Goal: Task Accomplishment & Management: Use online tool/utility

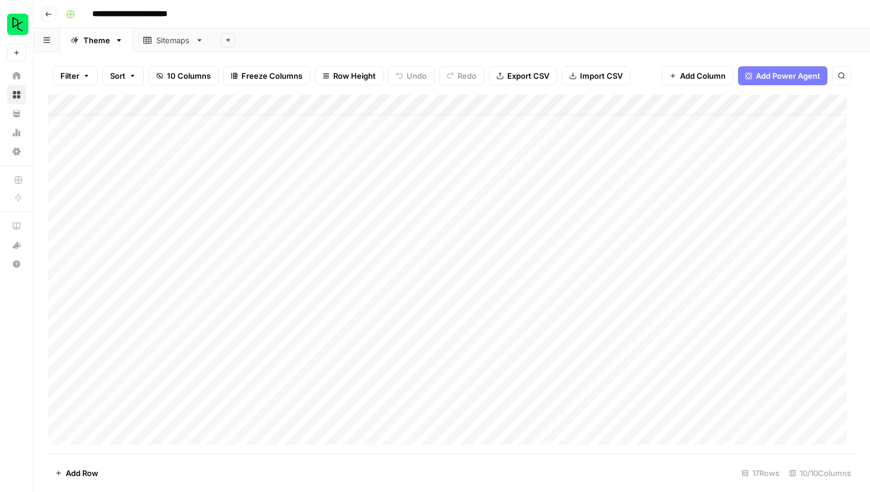
scroll to position [31, 0]
click at [105, 435] on div "Add Column" at bounding box center [452, 274] width 808 height 359
click at [722, 455] on span "Reload" at bounding box center [714, 456] width 24 height 11
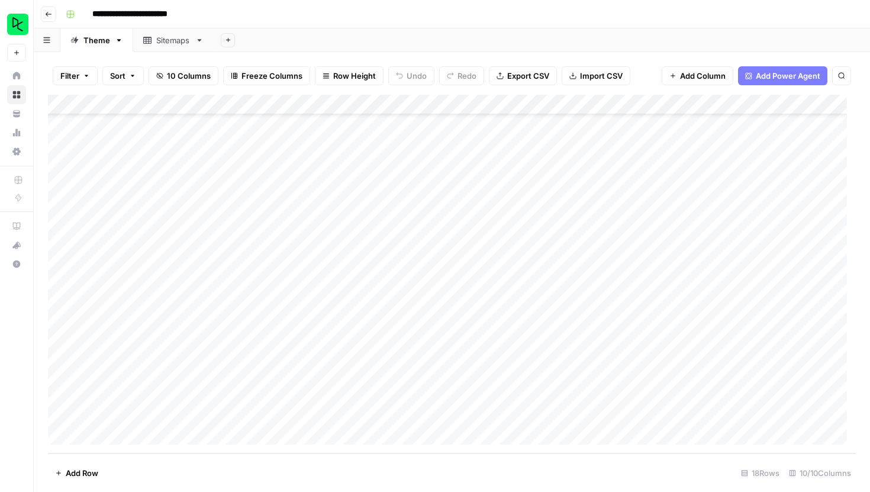
click at [116, 396] on div "Add Column" at bounding box center [452, 274] width 808 height 359
type textarea "**********"
click at [477, 40] on div "Add Sheet" at bounding box center [542, 40] width 657 height 24
click at [272, 393] on div "Add Column" at bounding box center [452, 274] width 808 height 359
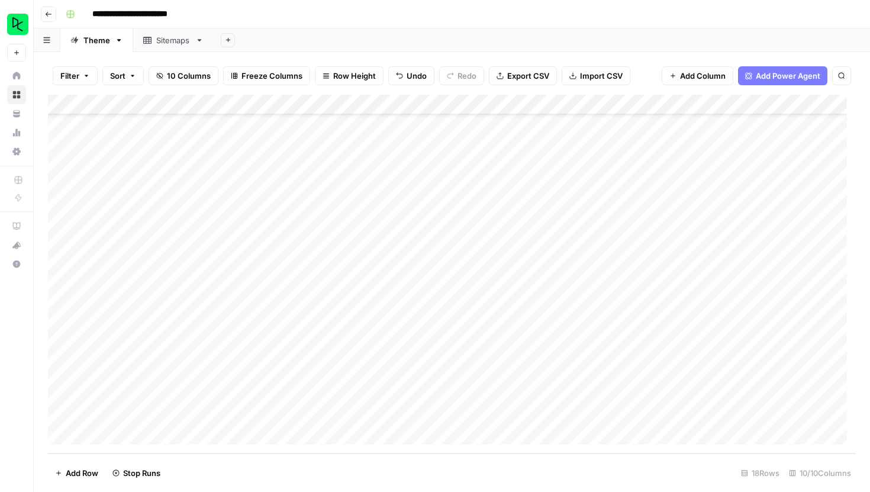
click at [346, 110] on div "Add Column" at bounding box center [452, 274] width 808 height 359
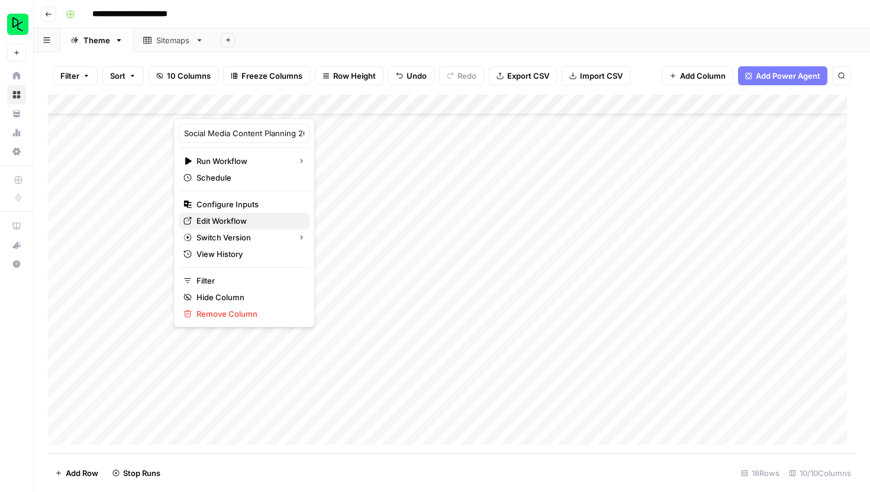
click at [221, 222] on span "Edit Workflow" at bounding box center [249, 221] width 104 height 12
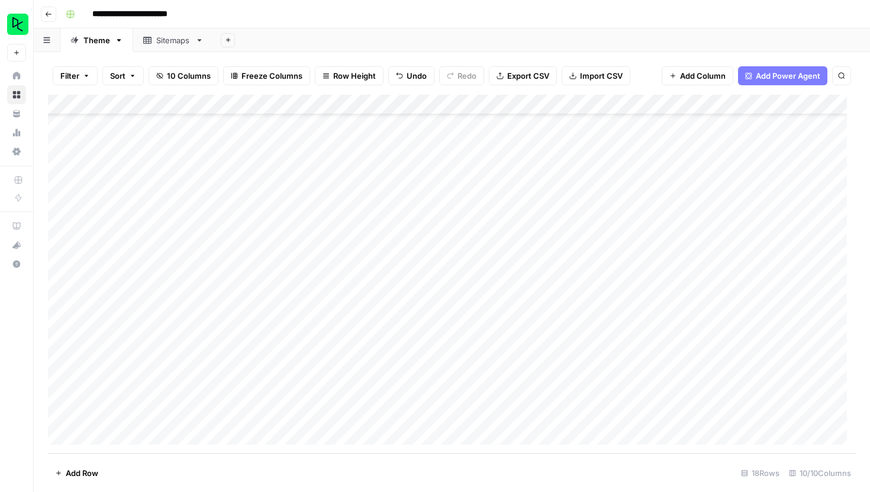
click at [438, 392] on div "Add Column" at bounding box center [452, 274] width 808 height 359
click at [316, 395] on div "Add Column" at bounding box center [452, 274] width 808 height 359
click at [356, 395] on div "Add Column" at bounding box center [452, 274] width 808 height 359
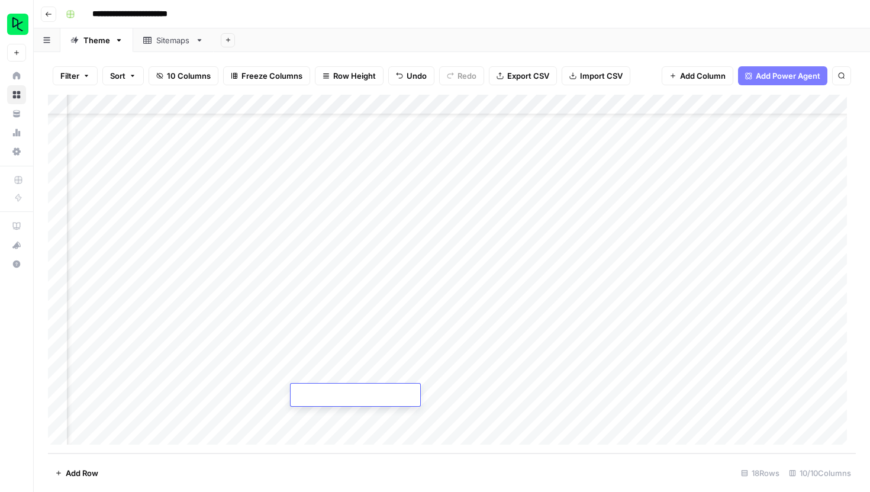
click at [356, 395] on input "text" at bounding box center [355, 397] width 120 height 12
type input "1"
type input "250811"
click at [449, 397] on div "Add Column" at bounding box center [452, 274] width 808 height 359
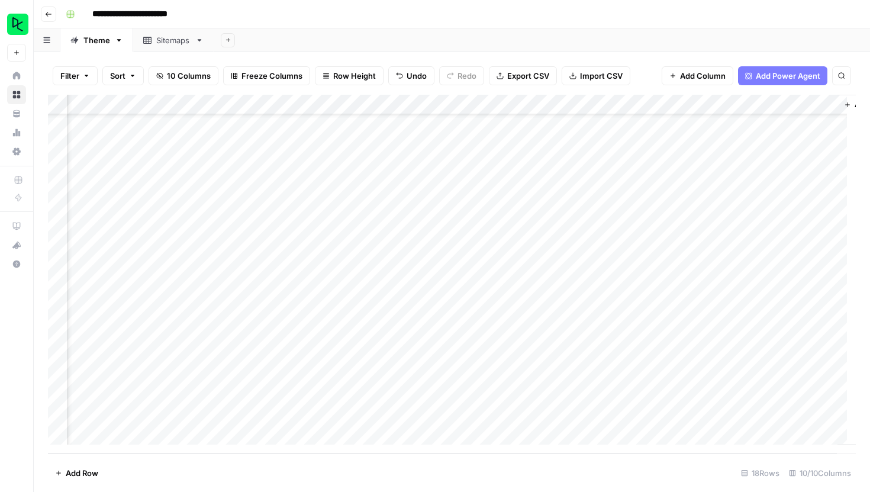
click at [453, 396] on div "Add Column" at bounding box center [452, 274] width 808 height 359
click at [680, 394] on div "Add Column" at bounding box center [452, 274] width 808 height 359
click at [707, 105] on div "Add Column" at bounding box center [452, 274] width 808 height 359
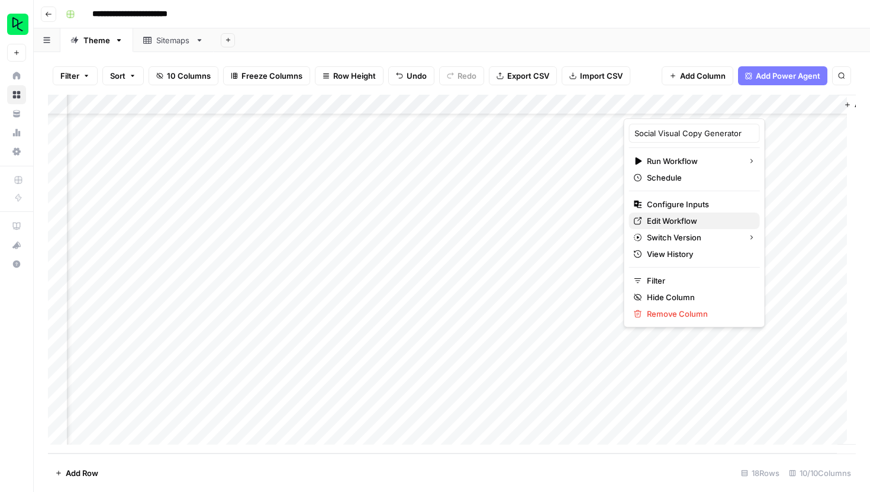
click at [684, 215] on span "Edit Workflow" at bounding box center [699, 221] width 104 height 12
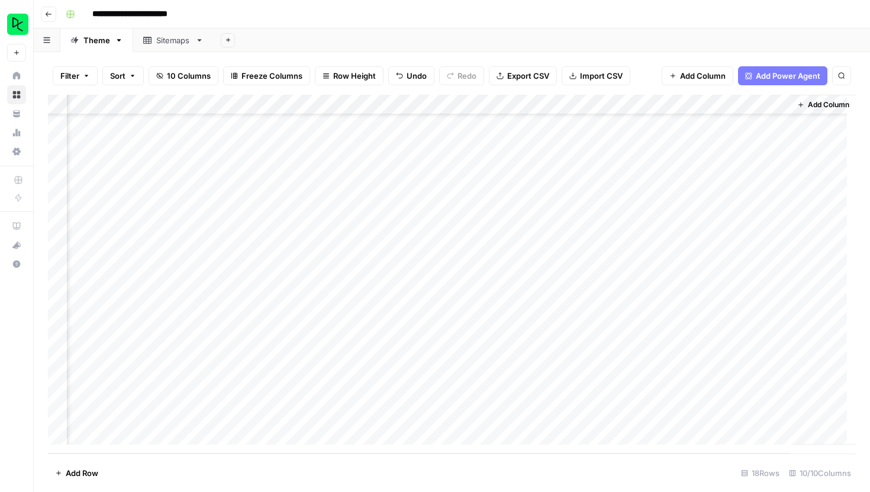
scroll to position [52, 439]
click at [748, 398] on div "Add Column" at bounding box center [452, 274] width 808 height 359
click at [748, 398] on textarea "**********" at bounding box center [746, 401] width 237 height 28
drag, startPoint x: 783, startPoint y: 407, endPoint x: 611, endPoint y: 397, distance: 172.6
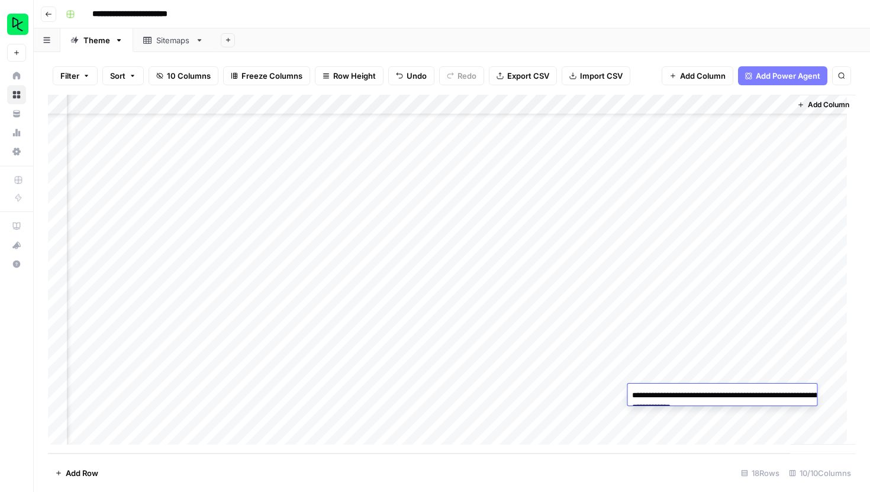
click at [611, 397] on body "**********" at bounding box center [435, 246] width 870 height 492
click at [613, 459] on footer "Add Row 18 Rows 10/10 Columns" at bounding box center [452, 473] width 808 height 38
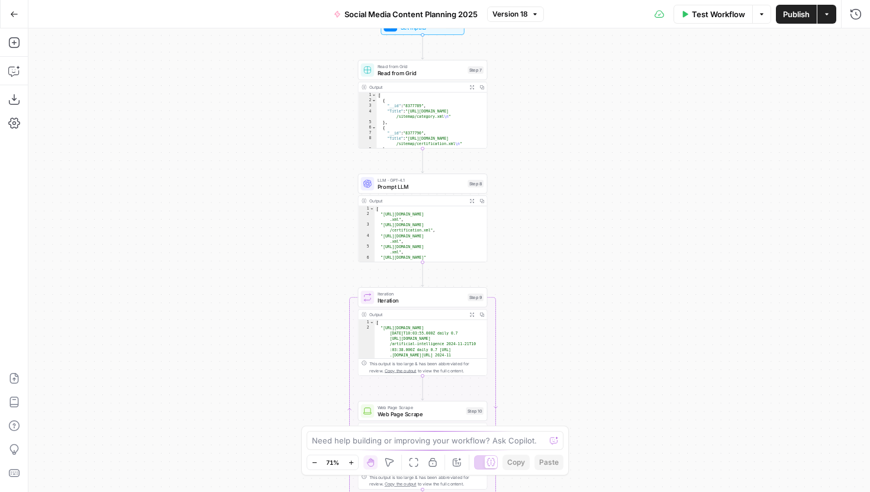
drag, startPoint x: 539, startPoint y: 154, endPoint x: 558, endPoint y: 344, distance: 191.0
click at [558, 344] on div "Workflow Set Inputs Inputs Read from Grid Read from Grid Step 7 Output Expand O…" at bounding box center [449, 260] width 842 height 464
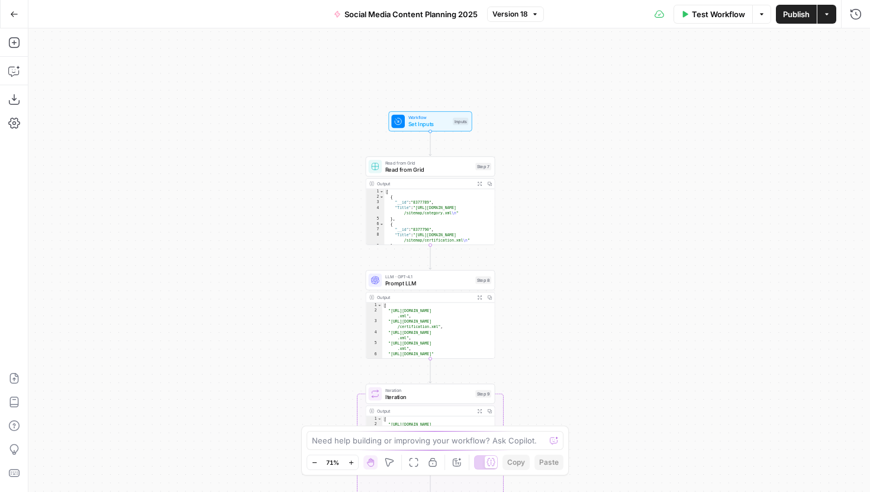
drag, startPoint x: 559, startPoint y: 180, endPoint x: 559, endPoint y: 239, distance: 58.6
click at [559, 239] on div "Workflow Set Inputs Inputs Read from Grid Read from Grid Step 7 Output Expand O…" at bounding box center [449, 260] width 842 height 464
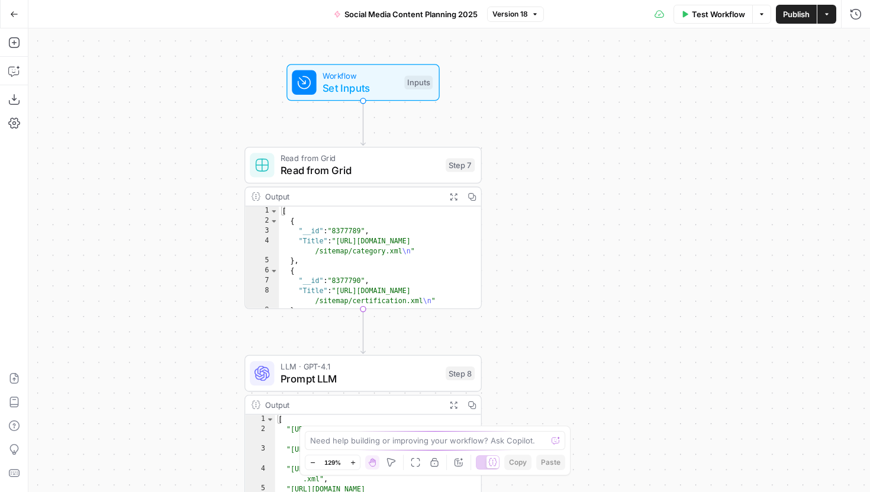
drag, startPoint x: 568, startPoint y: 249, endPoint x: 610, endPoint y: 312, distance: 75.2
click at [610, 312] on div "Workflow Set Inputs Inputs Read from Grid Read from Grid Step 7 Output Expand O…" at bounding box center [449, 260] width 842 height 464
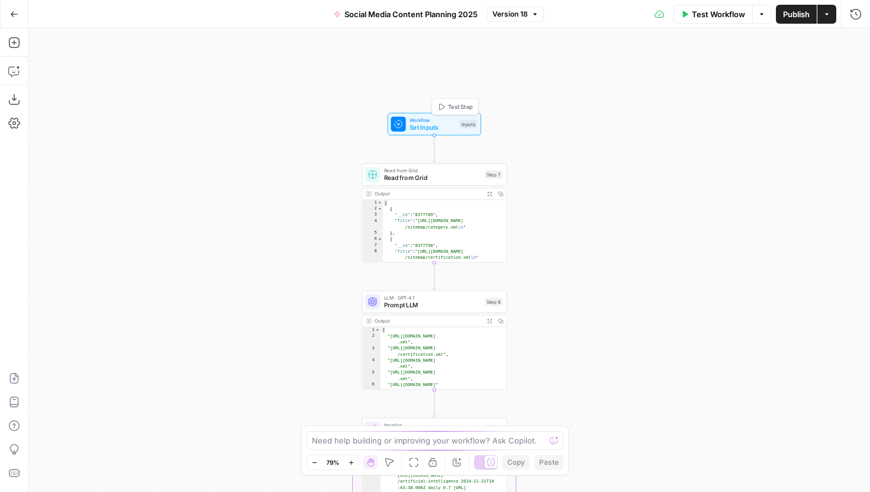
click at [446, 121] on span "Workflow" at bounding box center [433, 120] width 46 height 8
click at [817, 72] on span "edit field" at bounding box center [817, 73] width 26 height 9
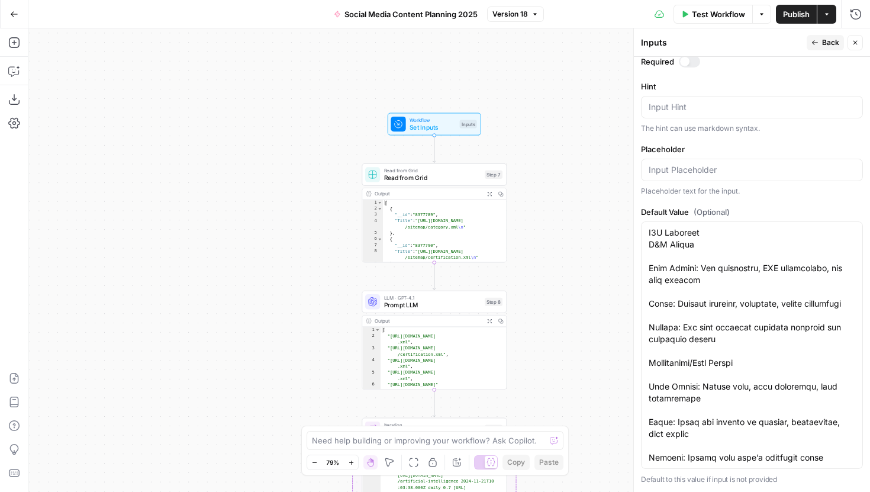
scroll to position [2227, 0]
click at [539, 224] on div "Workflow Set Inputs Inputs Read from Grid Read from Grid Step 7 Output Expand O…" at bounding box center [449, 260] width 842 height 464
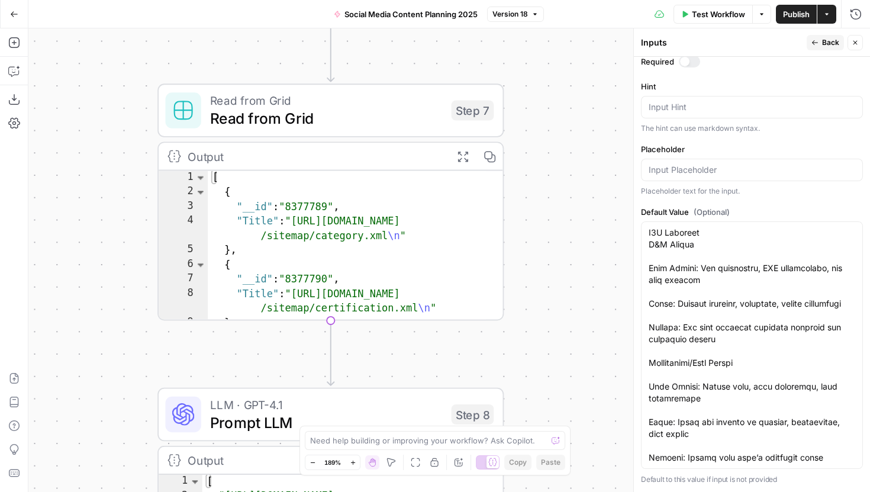
drag, startPoint x: 539, startPoint y: 220, endPoint x: 589, endPoint y: 218, distance: 50.4
click at [589, 218] on div "Workflow Set Inputs Inputs Read from Grid Read from Grid Step 7 Output Expand O…" at bounding box center [449, 260] width 842 height 464
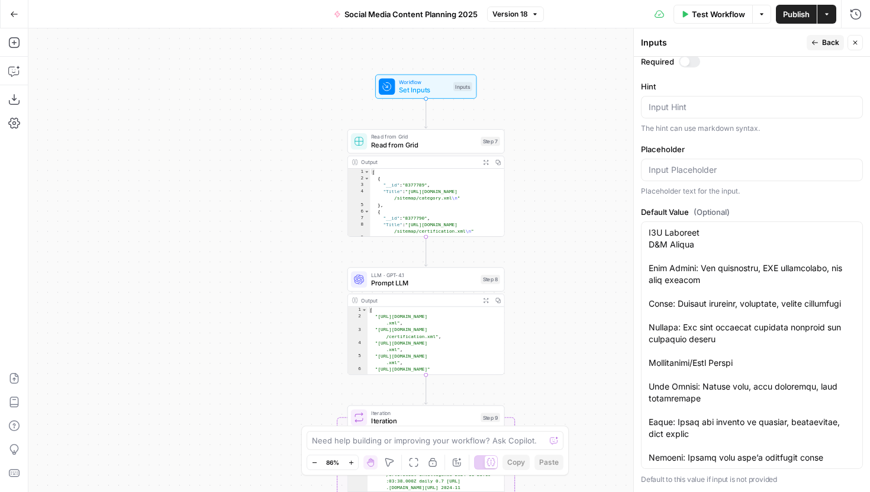
drag, startPoint x: 589, startPoint y: 218, endPoint x: 539, endPoint y: 191, distance: 56.4
click at [539, 191] on div "Workflow Set Inputs Inputs Read from Grid Read from Grid Step 7 Output Expand O…" at bounding box center [449, 260] width 842 height 464
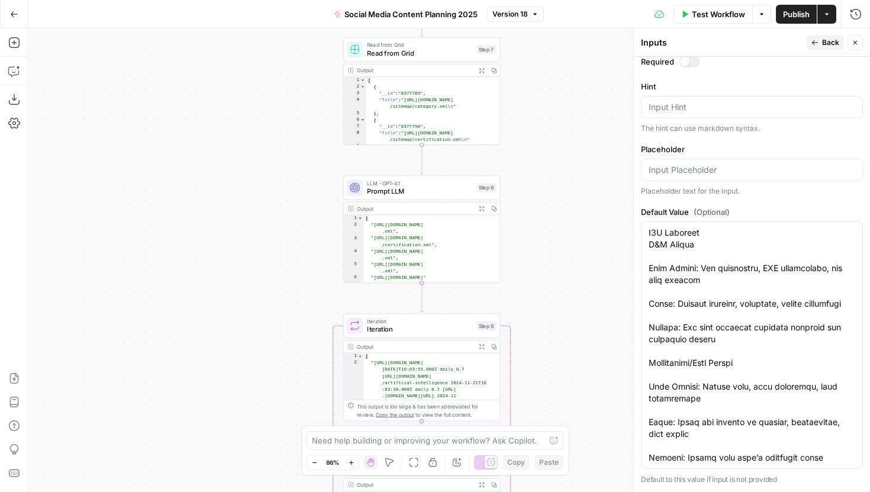
drag, startPoint x: 300, startPoint y: 291, endPoint x: 294, endPoint y: 201, distance: 90.2
click at [294, 201] on div "Workflow Set Inputs Inputs Read from Grid Read from Grid Step 7 Output Expand O…" at bounding box center [449, 260] width 842 height 464
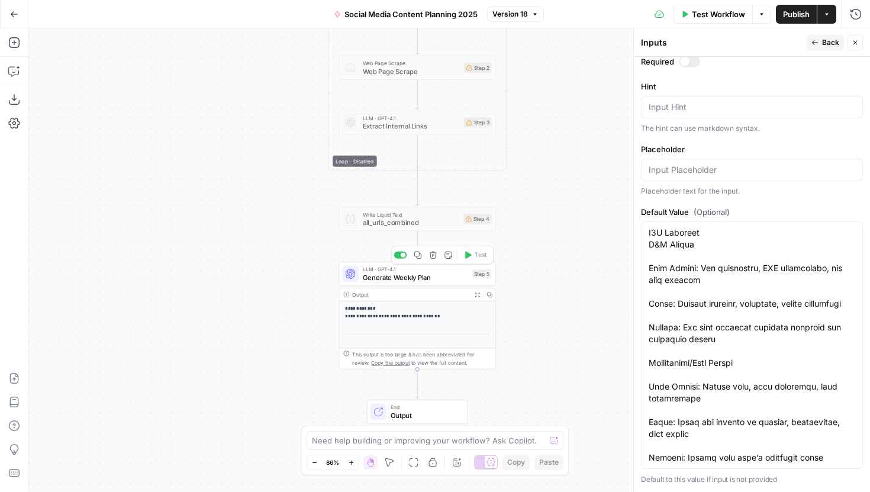
click at [417, 279] on span "Generate Weekly Plan" at bounding box center [415, 277] width 105 height 10
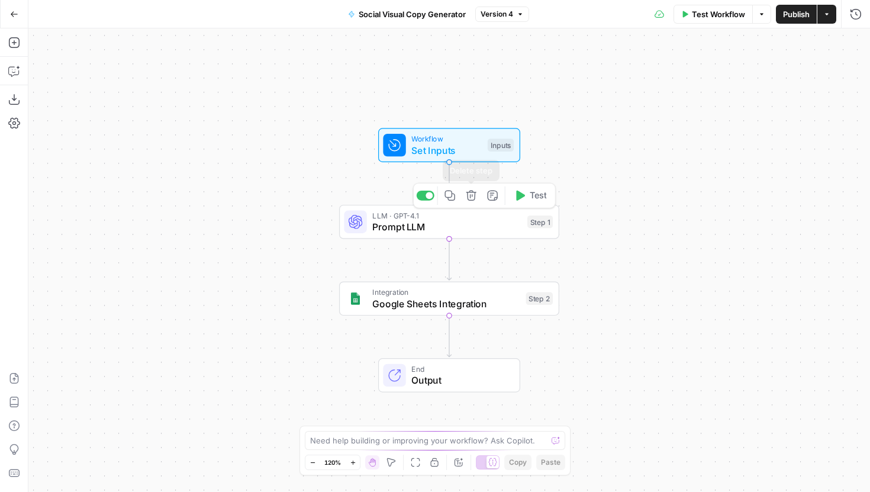
click at [453, 150] on span "Set Inputs" at bounding box center [447, 150] width 70 height 14
click at [462, 217] on span "LLM · GPT-4.1" at bounding box center [446, 215] width 149 height 11
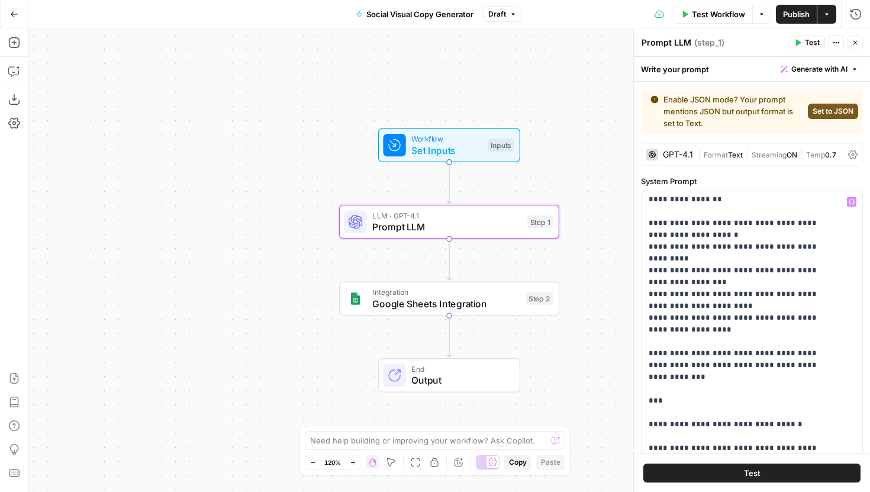
scroll to position [285, 0]
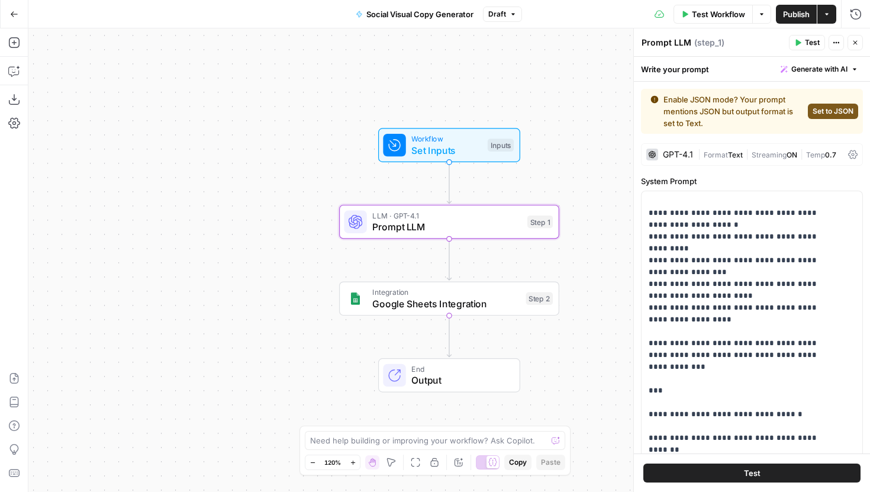
click at [465, 390] on div "End Output" at bounding box center [449, 375] width 142 height 34
